Goal: Task Accomplishment & Management: Manage account settings

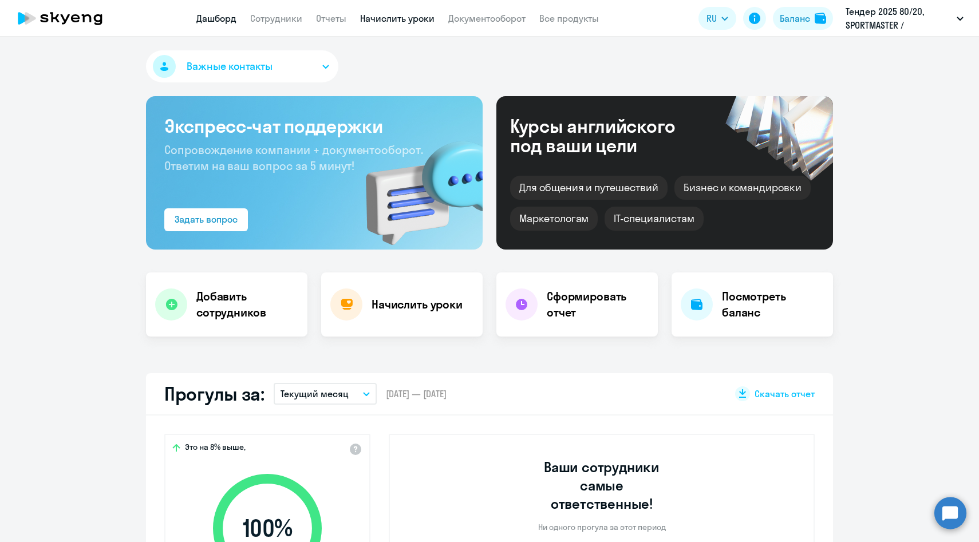
click at [398, 22] on link "Начислить уроки" at bounding box center [397, 18] width 74 height 11
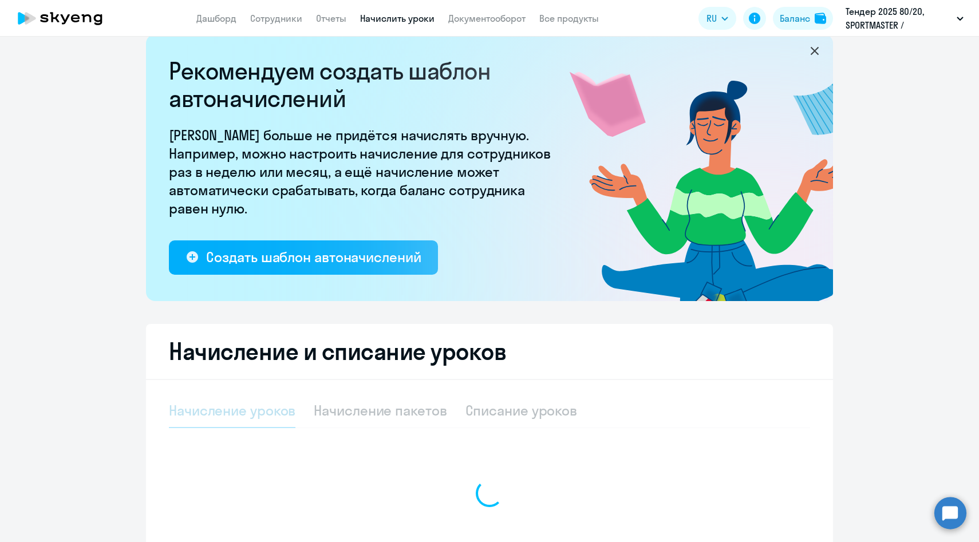
select select "10"
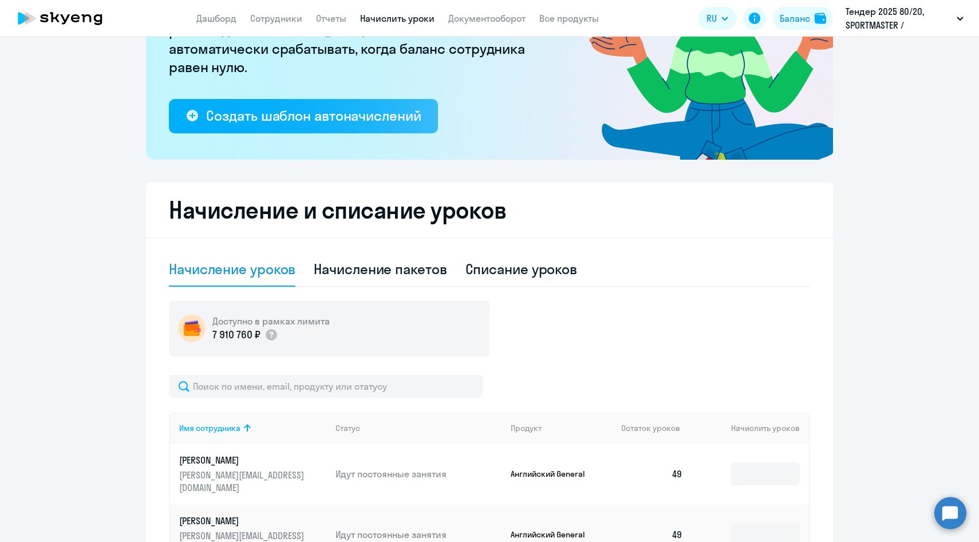
scroll to position [168, 0]
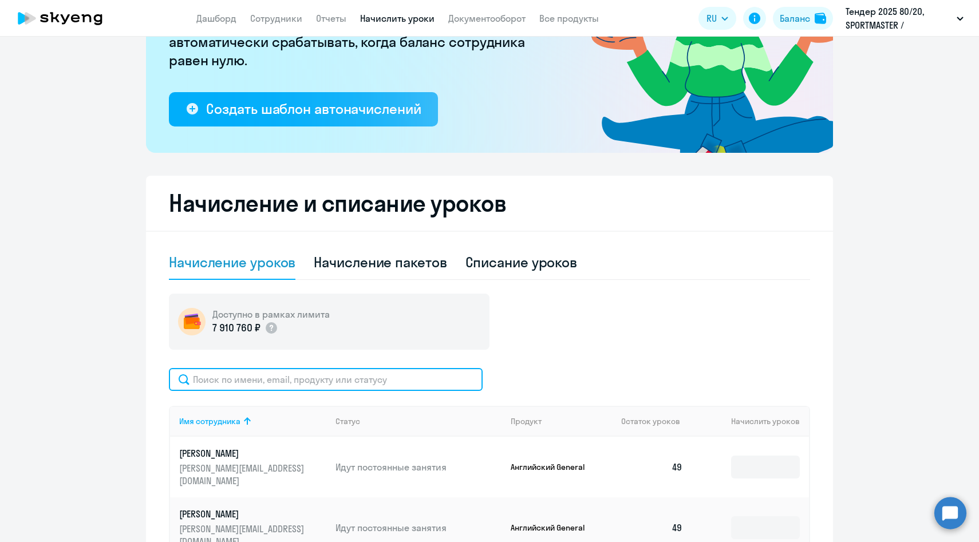
click at [435, 383] on input "text" at bounding box center [326, 379] width 314 height 23
paste input "Стрюковатая"
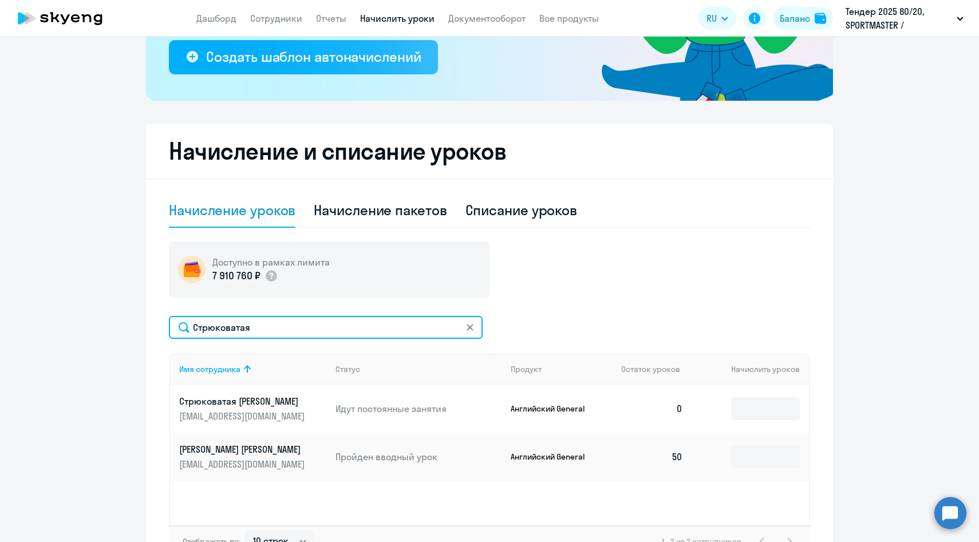
scroll to position [223, 0]
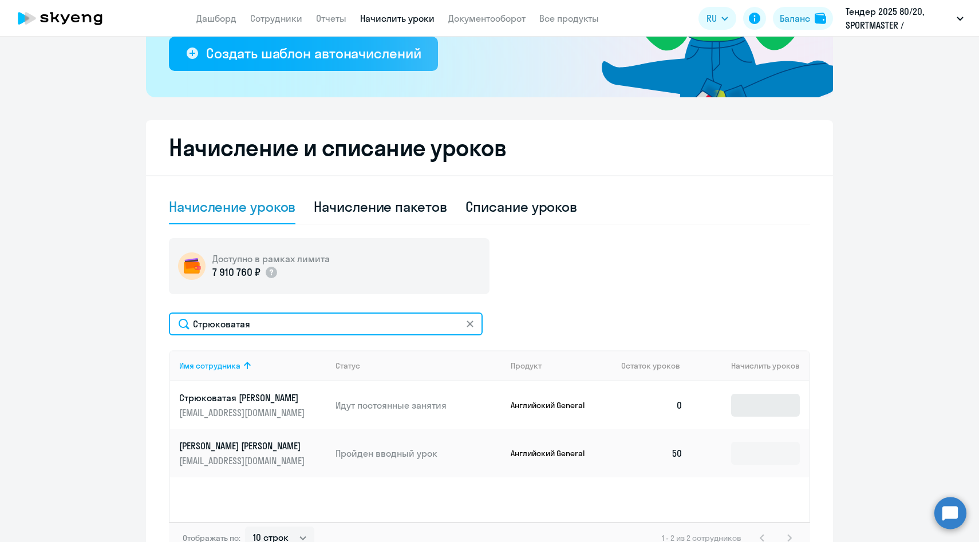
type input "Стрюковатая"
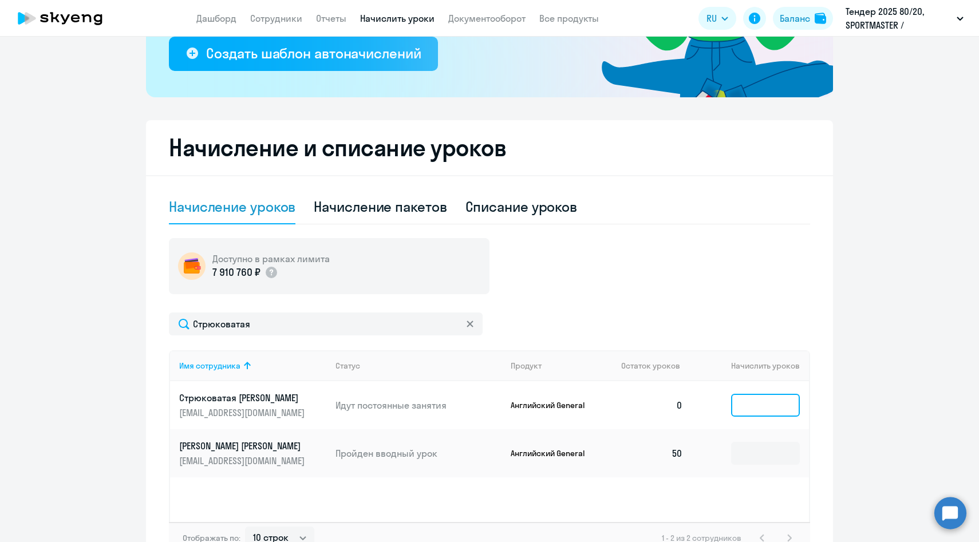
click at [776, 409] on input at bounding box center [765, 405] width 69 height 23
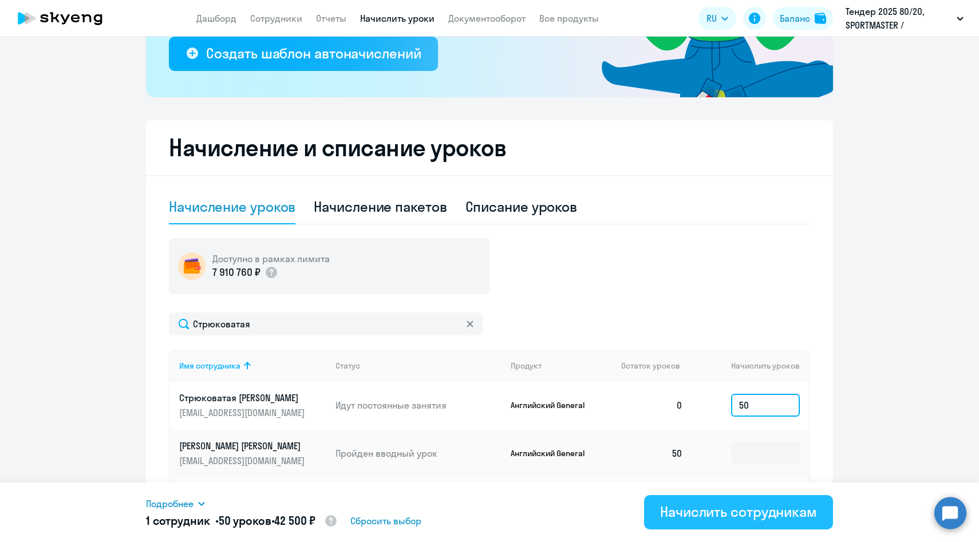
type input "50"
click at [702, 519] on div "Начислить сотрудникам" at bounding box center [738, 512] width 157 height 18
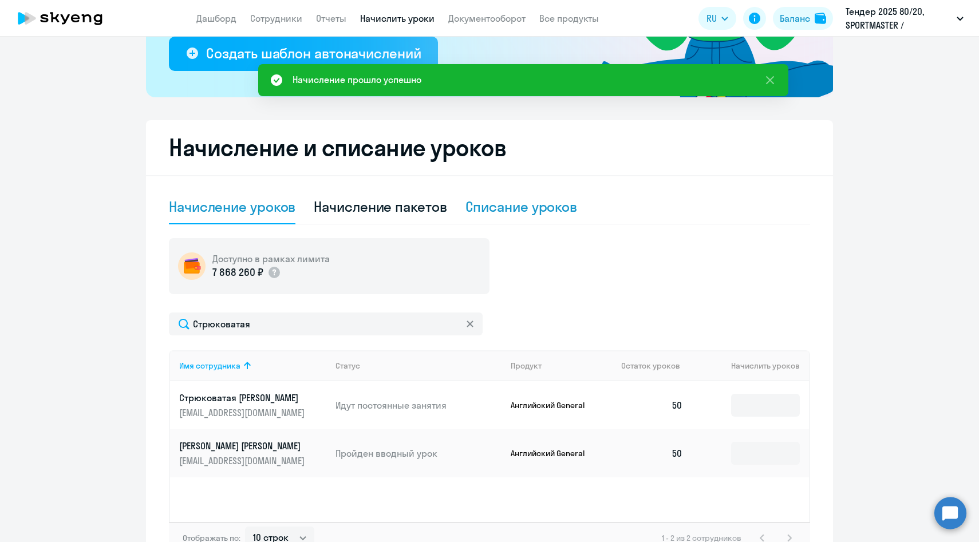
click at [534, 218] on div "Списание уроков" at bounding box center [522, 207] width 112 height 34
select select "10"
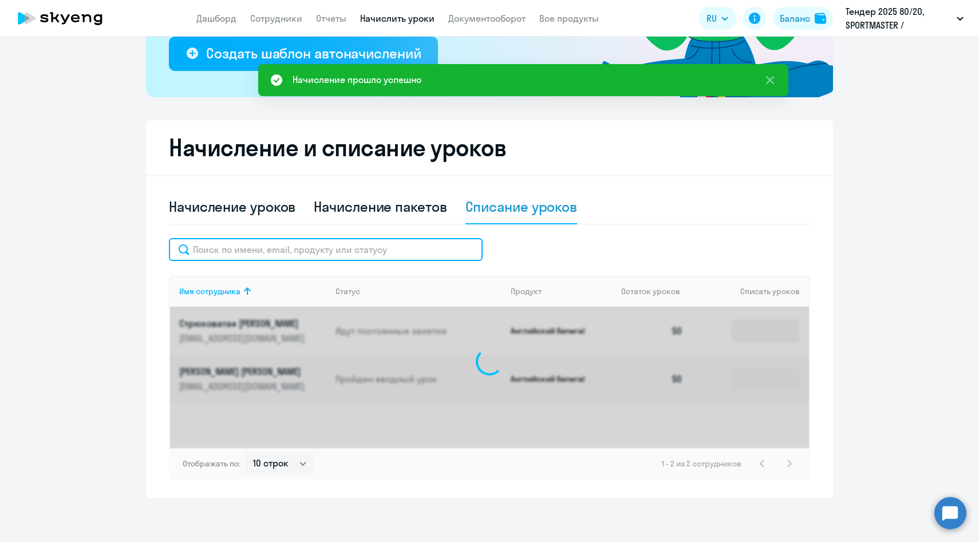
click at [342, 248] on input "text" at bounding box center [326, 249] width 314 height 23
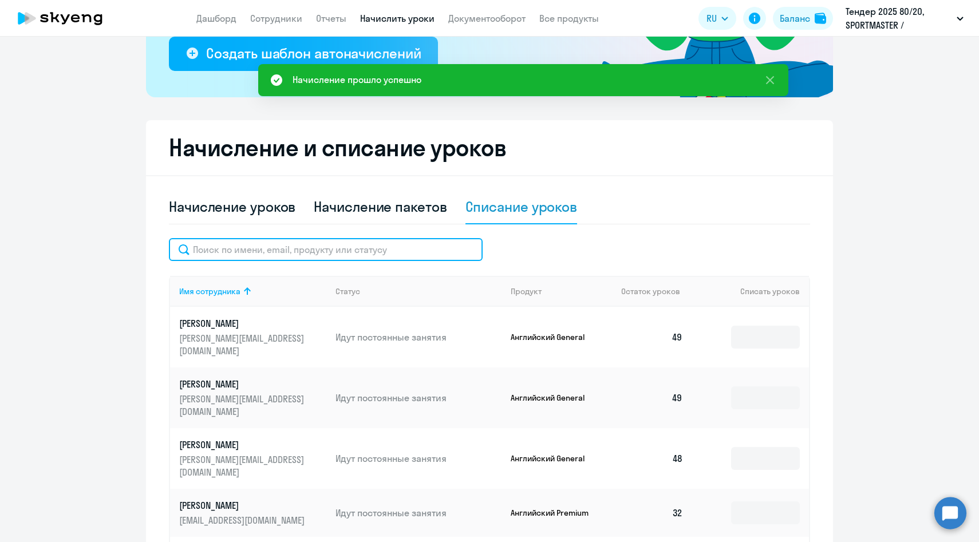
paste input "Стрюковатая"
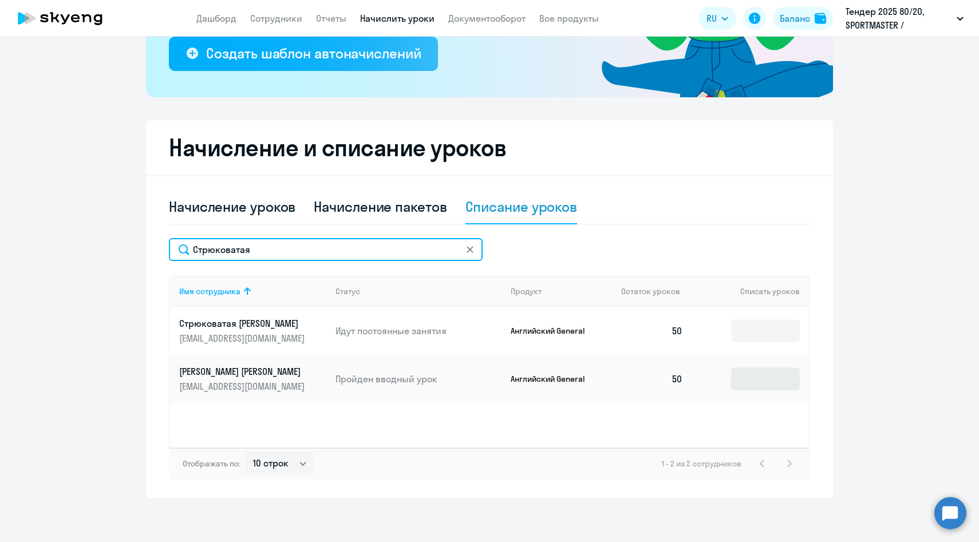
type input "Стрюковатая"
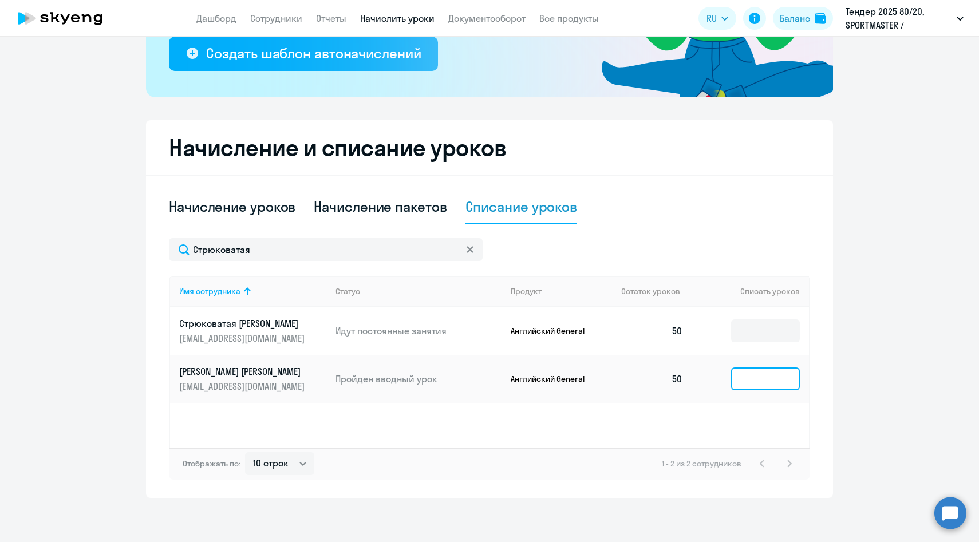
click at [759, 381] on input at bounding box center [765, 379] width 69 height 23
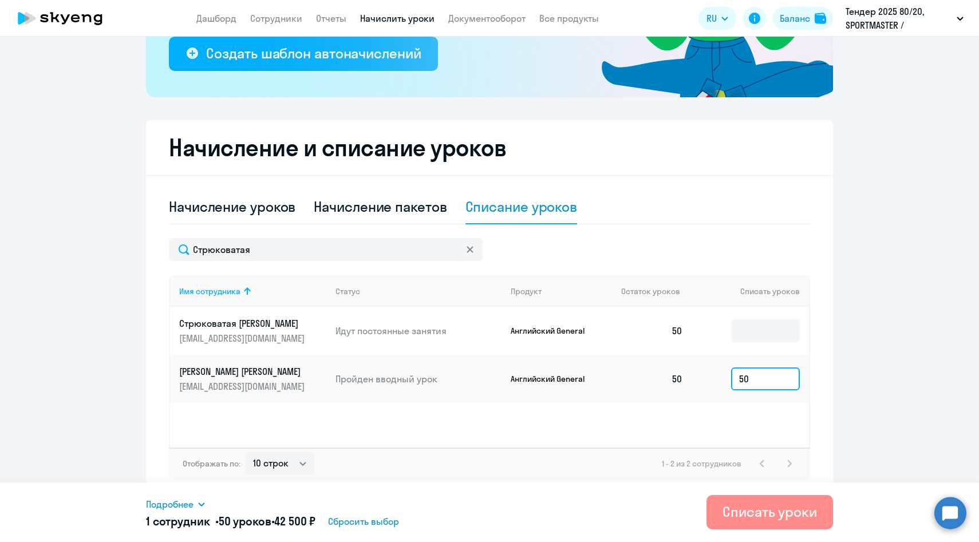
type input "50"
click at [753, 515] on div "Списать уроки" at bounding box center [770, 512] width 94 height 18
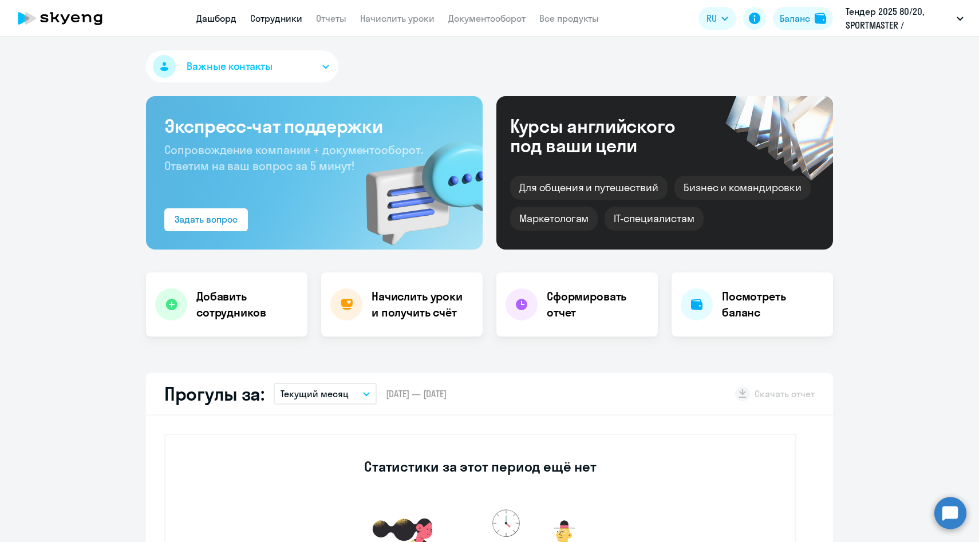
click at [278, 15] on link "Сотрудники" at bounding box center [276, 18] width 52 height 11
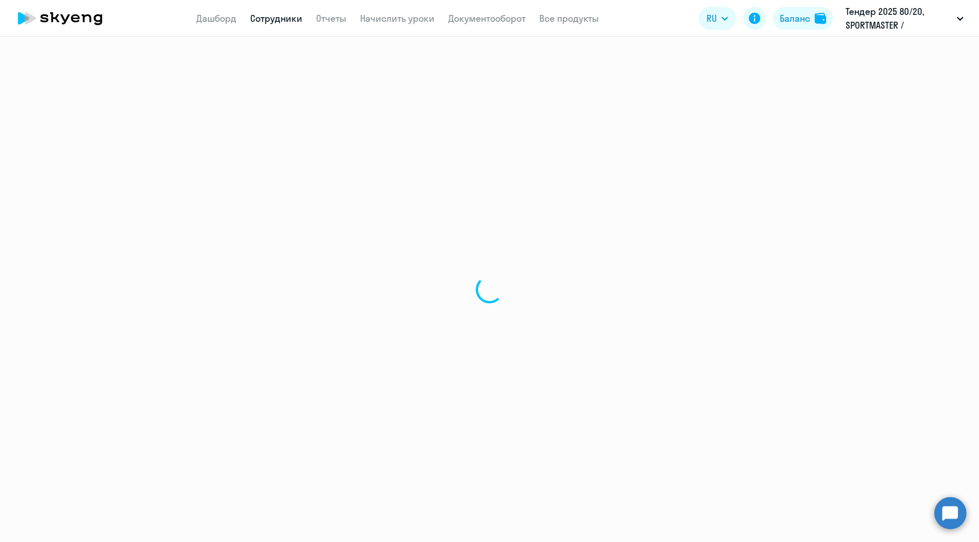
select select "30"
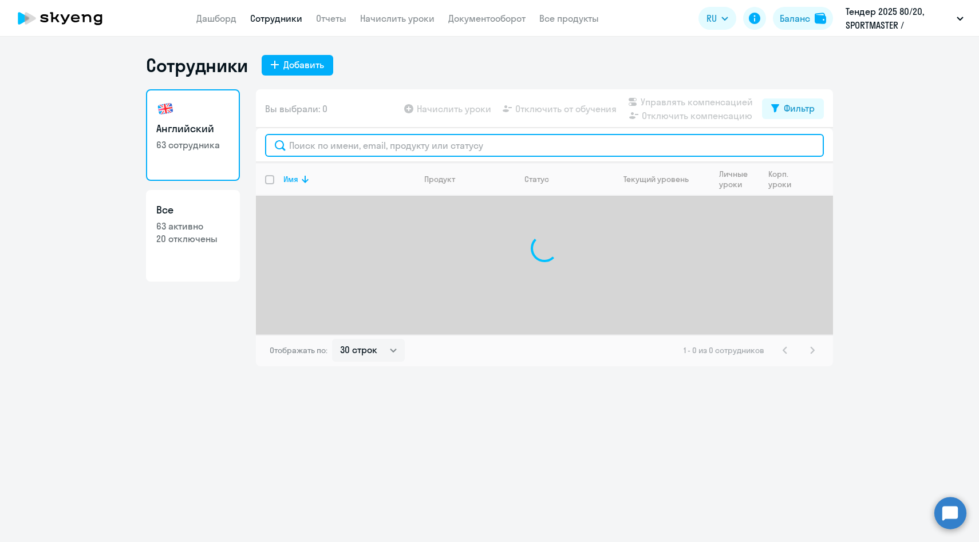
click at [348, 148] on input "text" at bounding box center [544, 145] width 559 height 23
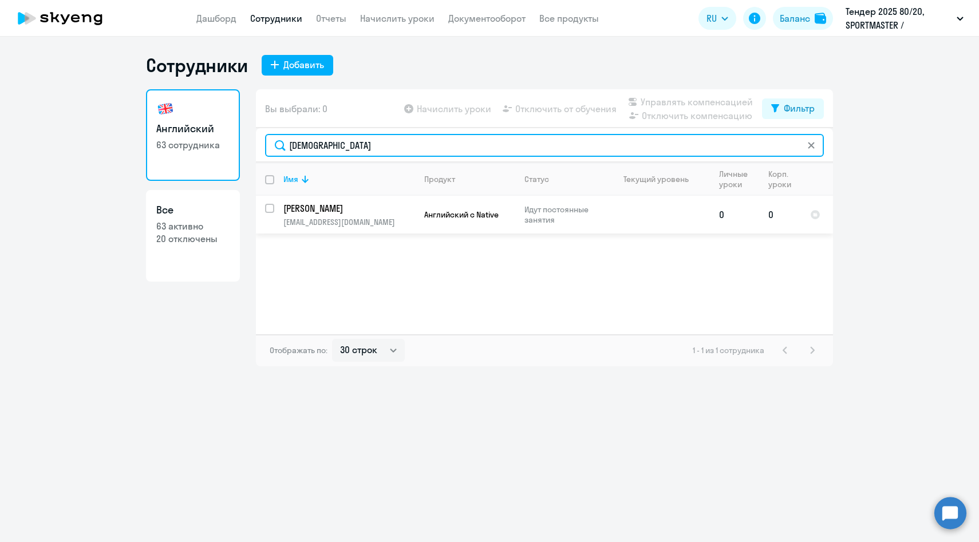
type input "[DEMOGRAPHIC_DATA]"
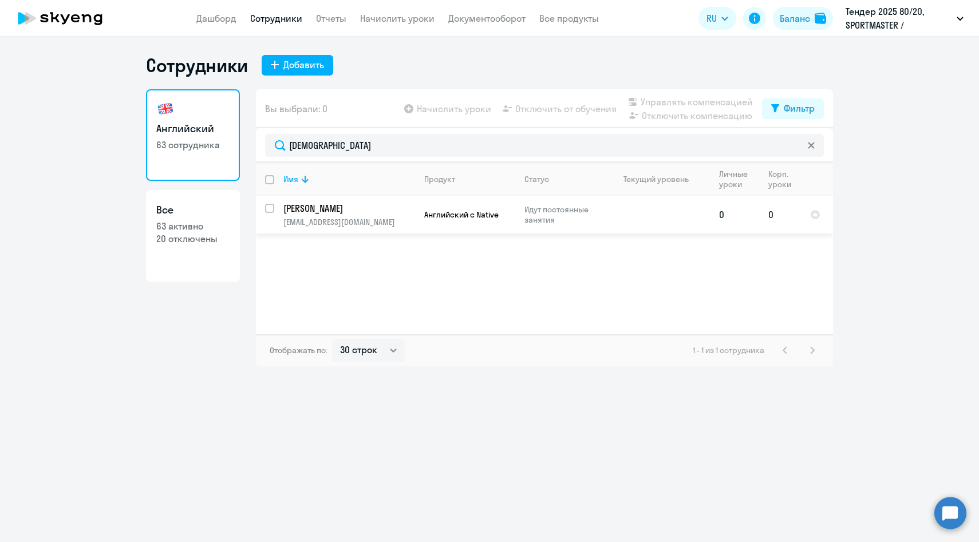
click at [333, 222] on p "[EMAIL_ADDRESS][DOMAIN_NAME]" at bounding box center [348, 222] width 131 height 10
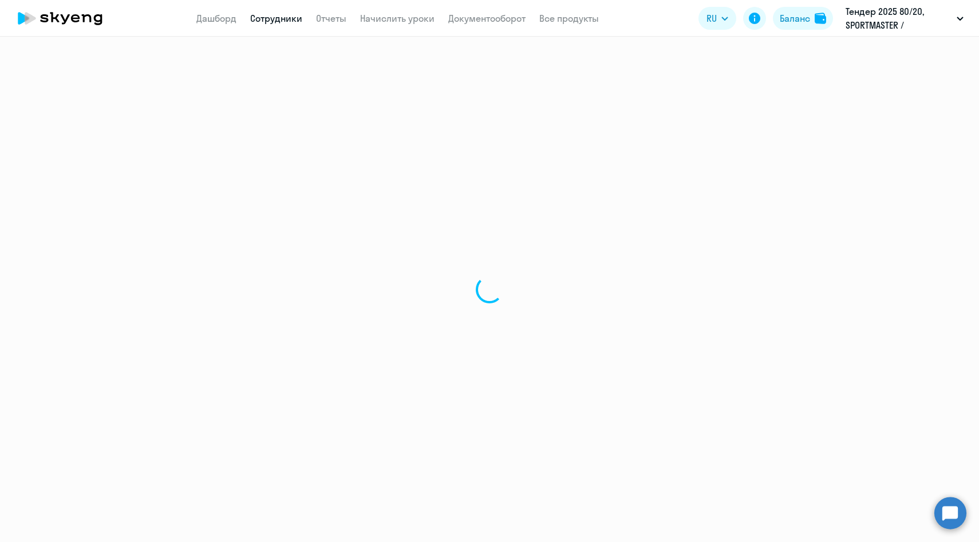
select select "english"
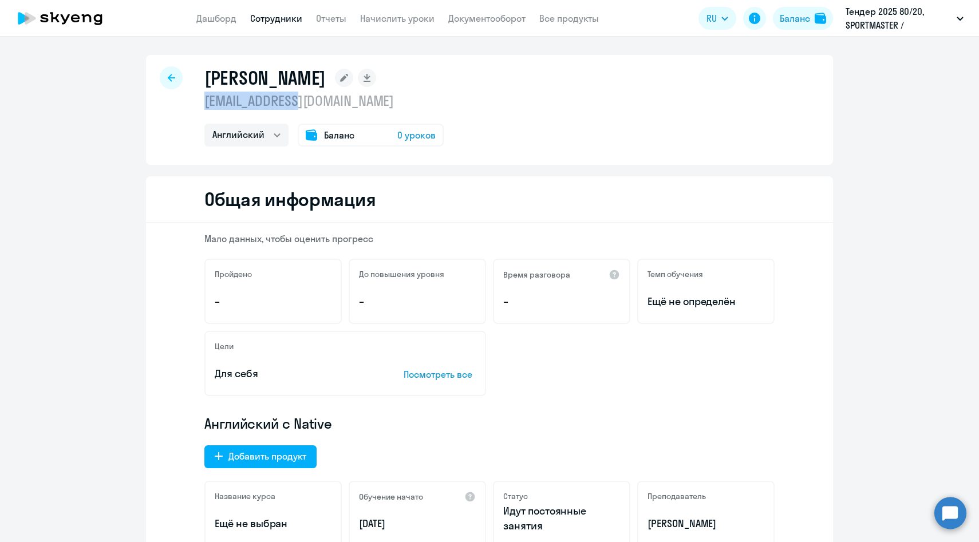
drag, startPoint x: 324, startPoint y: 106, endPoint x: 206, endPoint y: 106, distance: 117.4
click at [206, 106] on p "[EMAIL_ADDRESS][DOMAIN_NAME]" at bounding box center [323, 101] width 239 height 18
copy p "[EMAIL_ADDRESS][DOMAIN_NAME]"
